Goal: Check status: Check status

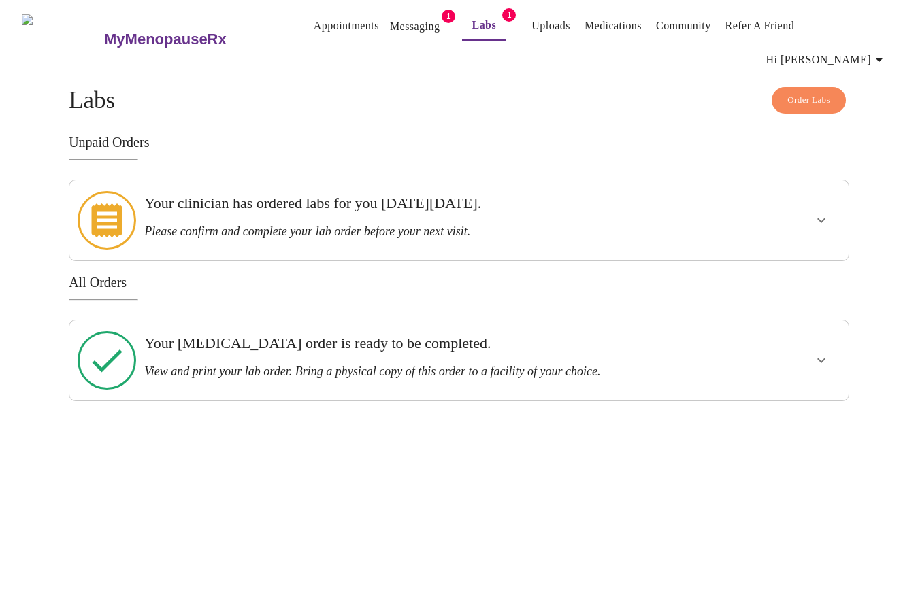
click at [129, 326] on div at bounding box center [107, 360] width 64 height 69
click at [198, 365] on h3 "View and print your lab order. Bring a physical copy of this order to a facilit…" at bounding box center [421, 372] width 554 height 14
click at [105, 331] on icon at bounding box center [107, 360] width 59 height 59
click at [791, 93] on span "Order Labs" at bounding box center [808, 101] width 43 height 16
click at [113, 331] on icon at bounding box center [107, 360] width 59 height 59
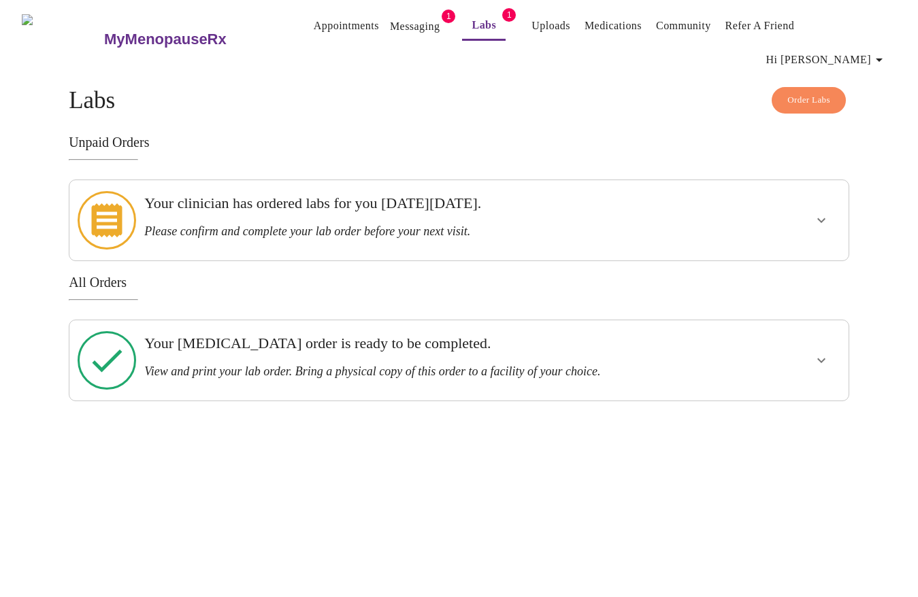
click at [101, 275] on h3 "All Orders" at bounding box center [459, 283] width 780 height 16
click at [818, 352] on icon "show more" at bounding box center [821, 360] width 16 height 16
click at [791, 401] on span "View Order" at bounding box center [788, 409] width 61 height 17
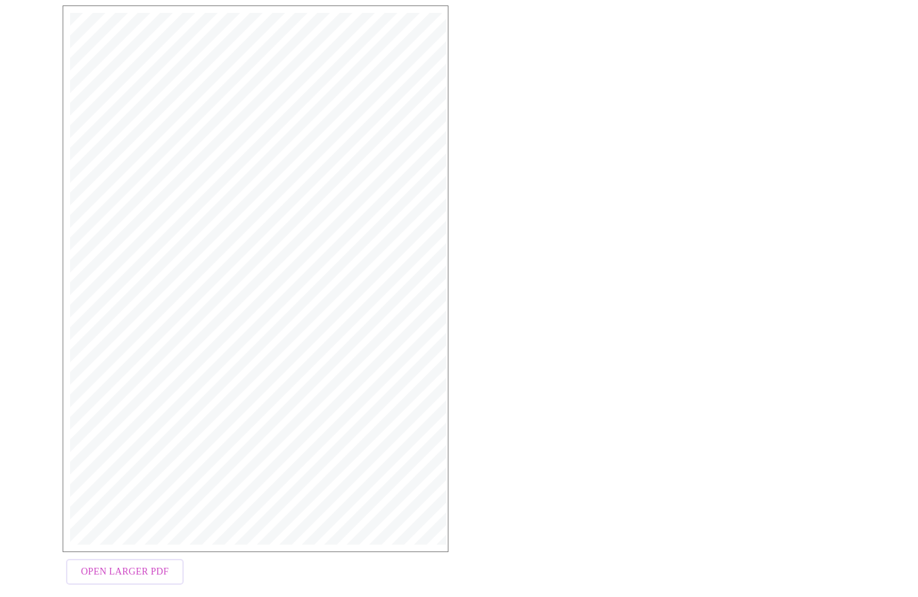
scroll to position [218, 0]
click at [110, 565] on span "Open Larger PDF" at bounding box center [125, 573] width 88 height 17
click at [123, 565] on span "Open Larger PDF" at bounding box center [125, 573] width 88 height 17
